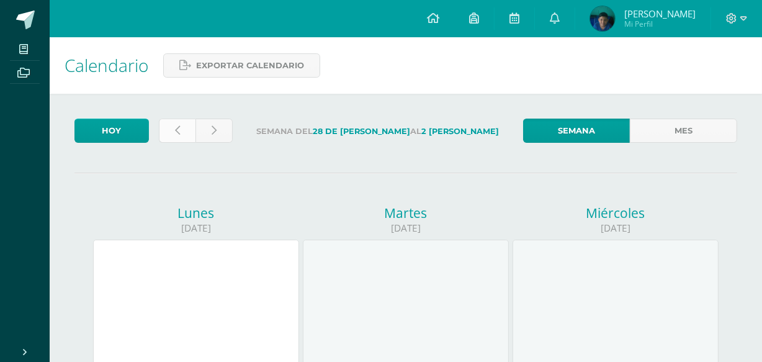
click at [178, 123] on link at bounding box center [177, 131] width 37 height 24
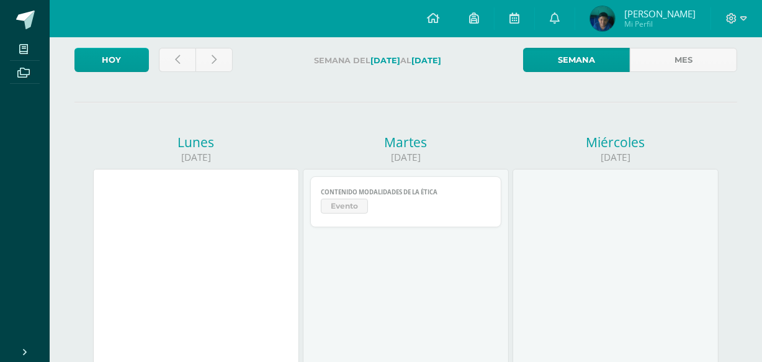
scroll to position [68, 0]
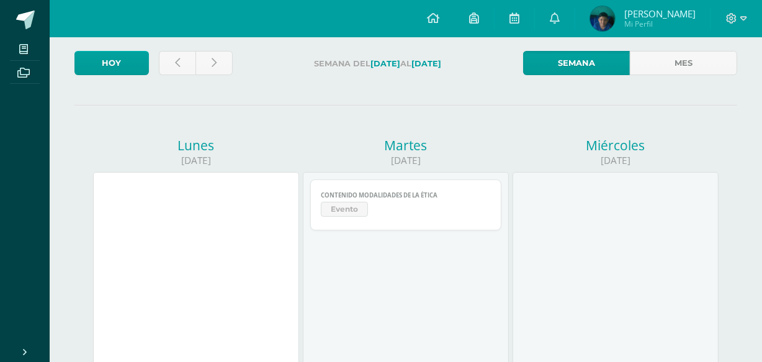
click at [359, 207] on span "Evento" at bounding box center [344, 209] width 47 height 15
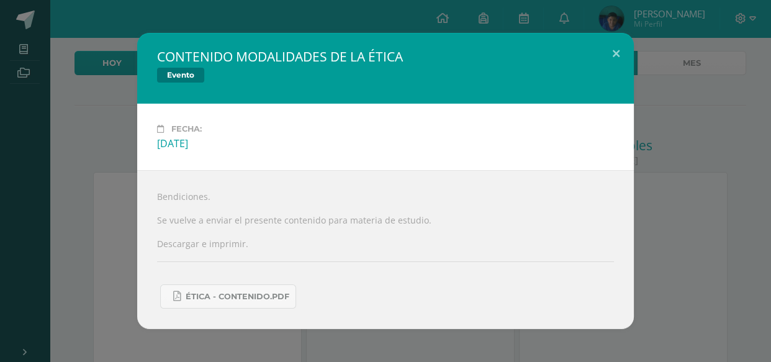
click at [540, 220] on div "Bendiciones. Se vuelve a enviar el presente contenido para materia de estudio. …" at bounding box center [385, 249] width 497 height 159
click at [260, 304] on link "ÉTICA - CONTENIDO.pdf" at bounding box center [228, 296] width 136 height 24
click at [79, 186] on div "CONTENIDO MODALIDADES DE LA ÉTICA Evento Fecha: Martes 22 de Julio Bendiciones.…" at bounding box center [385, 181] width 761 height 296
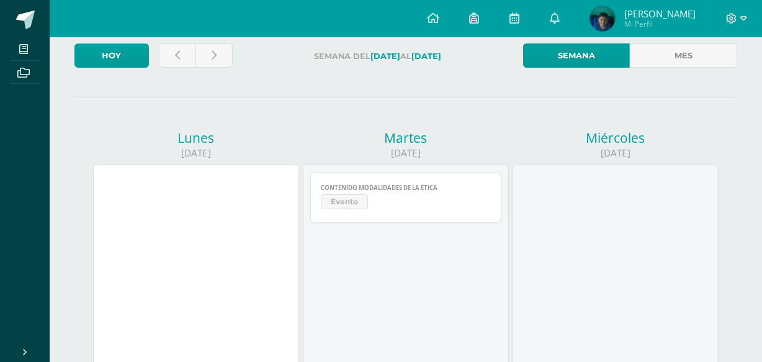
scroll to position [0, 0]
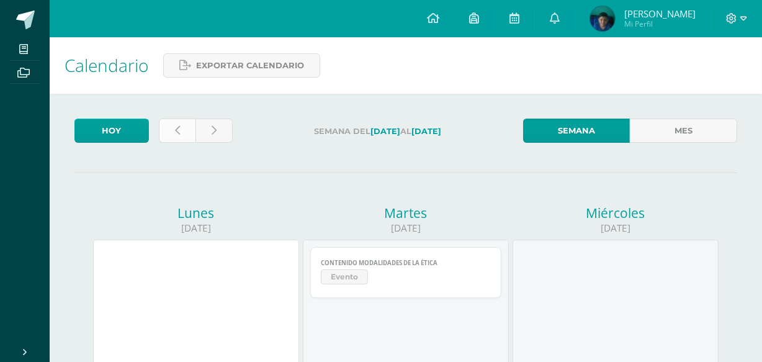
click at [171, 136] on link at bounding box center [177, 131] width 37 height 24
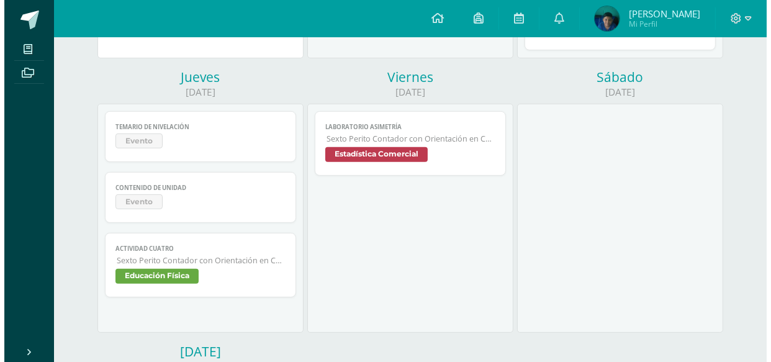
scroll to position [433, 0]
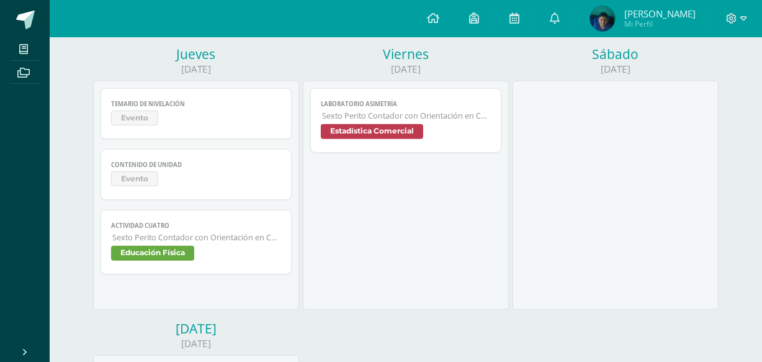
click at [163, 175] on span "Evento" at bounding box center [196, 180] width 170 height 18
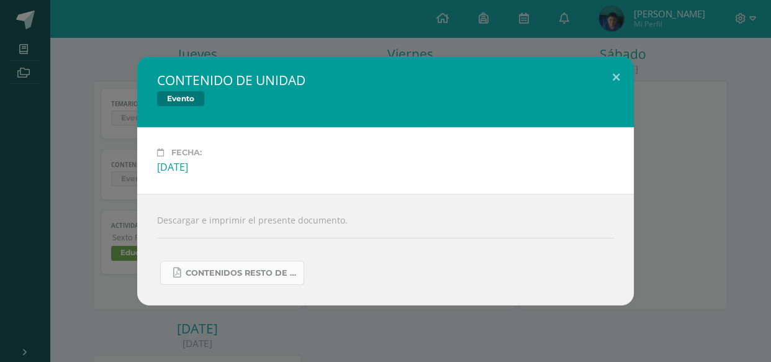
click at [246, 276] on span "CONTENIDOS RESTO DE UNIDAD.pdf" at bounding box center [242, 273] width 112 height 10
click at [86, 84] on div "CONTENIDO DE UNIDAD Evento Fecha: Jueves 17 de Julio Descargar e imprimir el pr…" at bounding box center [385, 181] width 761 height 249
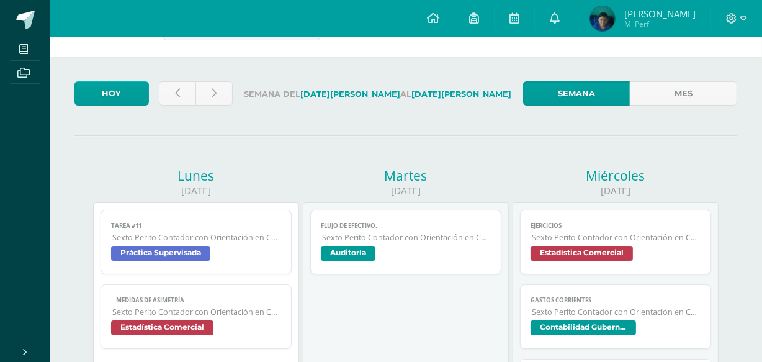
scroll to position [0, 0]
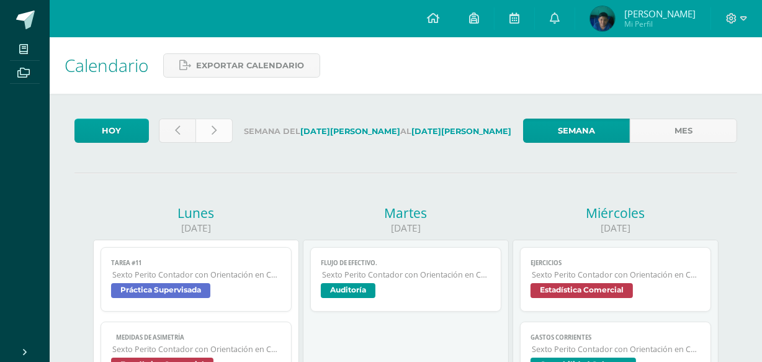
click at [223, 129] on link at bounding box center [214, 131] width 37 height 24
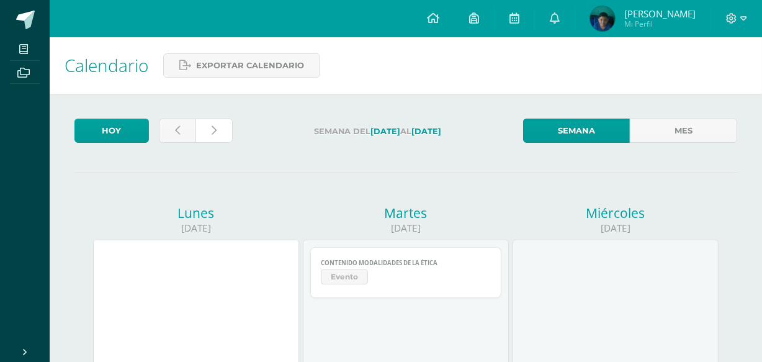
click at [223, 129] on link at bounding box center [214, 131] width 37 height 24
